Goal: Contribute content: Add original content to the website for others to see

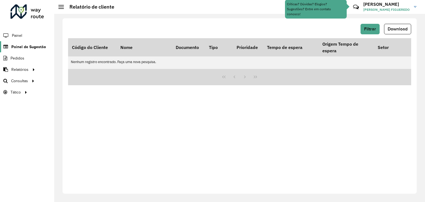
click at [35, 47] on span "Painel de Sugestão" at bounding box center [28, 47] width 35 height 6
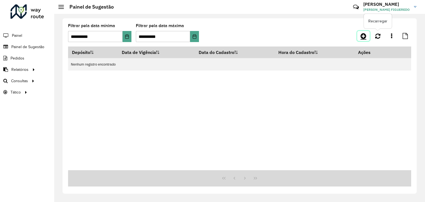
click at [368, 37] on link at bounding box center [363, 36] width 12 height 10
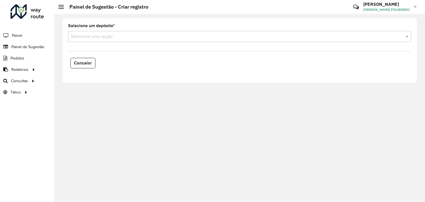
click at [230, 44] on formly-field "Selecione um depósito * Selecione uma opção" at bounding box center [240, 35] width 350 height 23
click at [157, 32] on div "Selecione uma opção" at bounding box center [239, 36] width 343 height 11
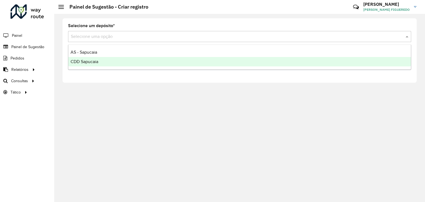
click at [79, 59] on div "CDD Sapucaia" at bounding box center [239, 61] width 343 height 9
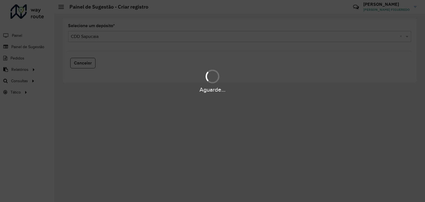
click at [150, 37] on div "Aguarde..." at bounding box center [212, 101] width 425 height 202
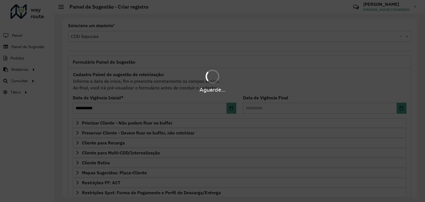
click at [115, 37] on div "Aguarde..." at bounding box center [212, 101] width 425 height 202
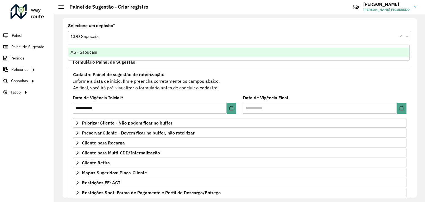
click at [86, 38] on input "text" at bounding box center [234, 36] width 327 height 7
click at [90, 52] on span "AS - Sapucaia" at bounding box center [84, 52] width 27 height 5
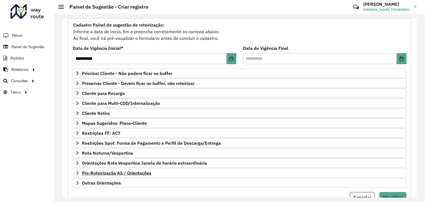
scroll to position [72, 0]
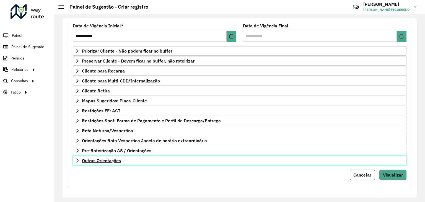
click at [103, 158] on span "Outras Orientações" at bounding box center [101, 160] width 39 height 4
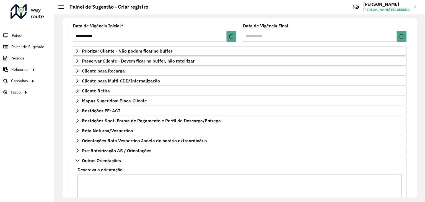
click at [139, 196] on textarea "Descreva a orientação" at bounding box center [239, 198] width 324 height 47
paste textarea "**********"
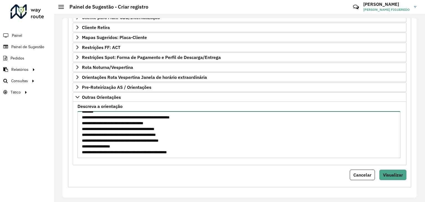
scroll to position [0, 0]
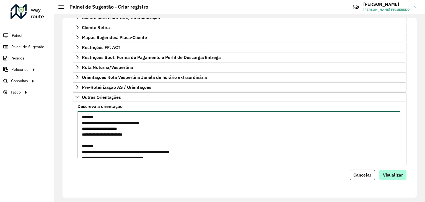
type textarea "**********"
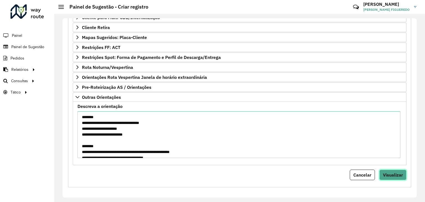
click at [392, 175] on span "Visualizar" at bounding box center [393, 175] width 20 height 6
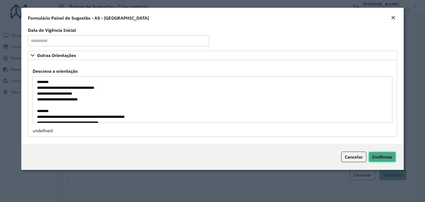
click at [376, 157] on span "Confirmar" at bounding box center [382, 157] width 20 height 6
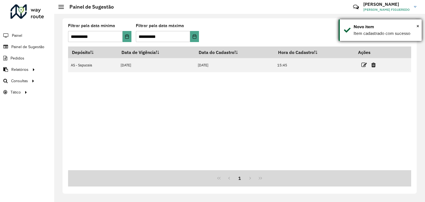
click at [416, 27] on div "Novo item" at bounding box center [386, 27] width 64 height 7
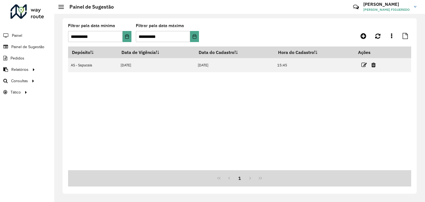
click at [418, 26] on div "**********" at bounding box center [239, 108] width 371 height 188
click at [365, 38] on icon at bounding box center [364, 36] width 6 height 7
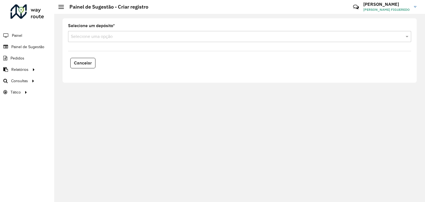
click at [131, 33] on input "text" at bounding box center [234, 36] width 327 height 7
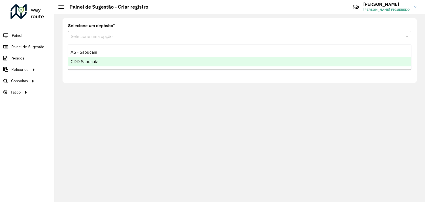
click at [89, 61] on span "CDD Sapucaia" at bounding box center [85, 61] width 28 height 5
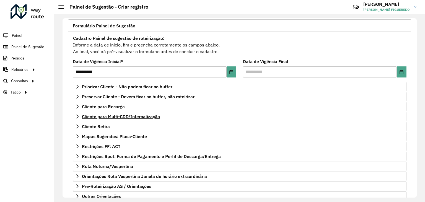
scroll to position [72, 0]
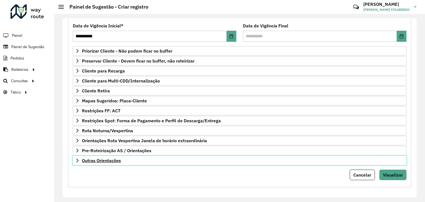
click at [134, 157] on link "Outras Orientações" at bounding box center [240, 160] width 334 height 9
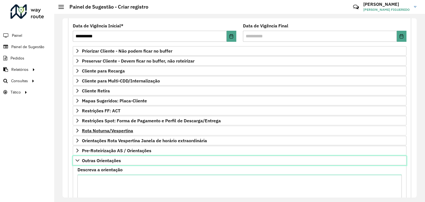
scroll to position [135, 0]
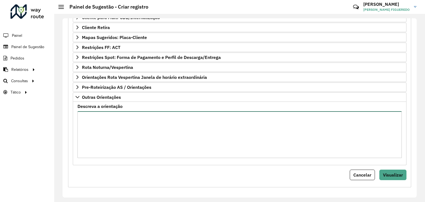
click at [117, 139] on textarea "Descreva a orientação" at bounding box center [239, 134] width 324 height 47
paste textarea "**********"
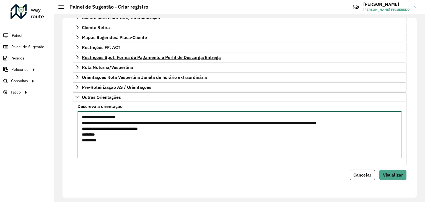
type textarea "**********"
click at [281, 154] on textarea "**********" at bounding box center [239, 134] width 324 height 47
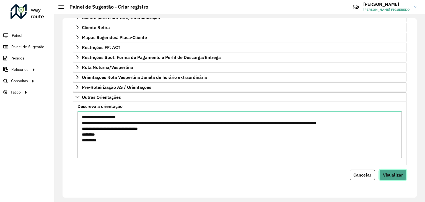
click at [386, 172] on span "Visualizar" at bounding box center [393, 175] width 20 height 6
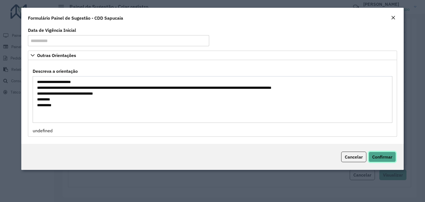
click at [390, 152] on button "Confirmar" at bounding box center [382, 157] width 27 height 11
